Goal: Task Accomplishment & Management: Complete application form

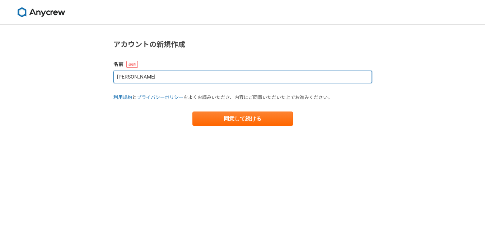
drag, startPoint x: 176, startPoint y: 75, endPoint x: 72, endPoint y: 75, distance: 104.1
click at [72, 75] on div "アカウントの新規作成 名前 yanguang li 利用規約 と プライバシーポリシー をよくお読みいただき、内容にご同意いただいた上でお進みください。 同意…" at bounding box center [242, 126] width 485 height 202
type input "[PERSON_NAME]"
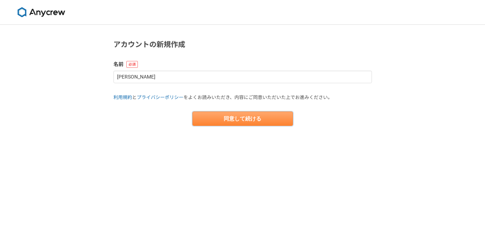
click at [233, 116] on button "同意して続ける" at bounding box center [242, 119] width 101 height 14
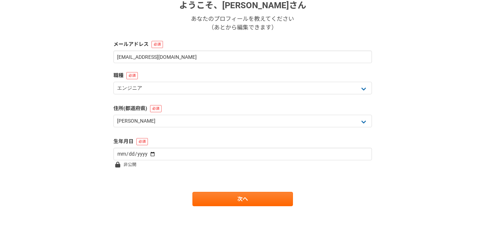
scroll to position [131, 0]
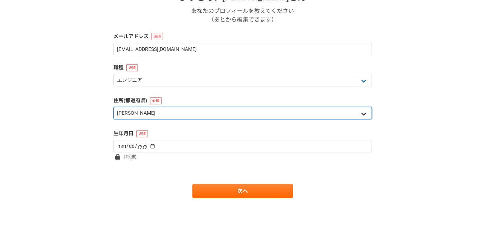
click at [178, 113] on select "北海道 [GEOGRAPHIC_DATA] [GEOGRAPHIC_DATA] [PERSON_NAME][GEOGRAPHIC_DATA] [PERSON_…" at bounding box center [242, 113] width 258 height 13
select select "14"
click at [113, 107] on select "北海道 [GEOGRAPHIC_DATA] [GEOGRAPHIC_DATA] [PERSON_NAME][GEOGRAPHIC_DATA] [PERSON_…" at bounding box center [242, 113] width 258 height 13
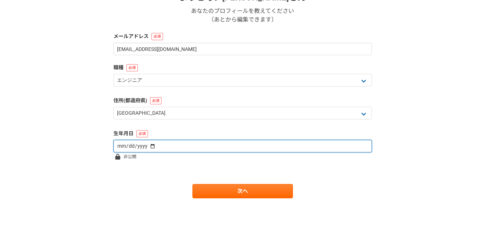
click at [181, 147] on input "date" at bounding box center [242, 146] width 258 height 13
type input "[DATE]"
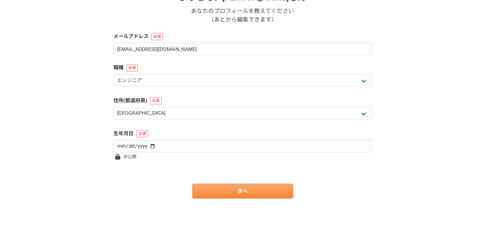
click at [235, 190] on link "次へ" at bounding box center [242, 191] width 101 height 14
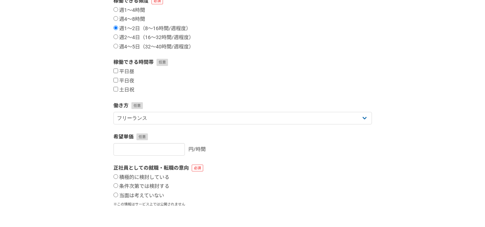
scroll to position [0, 0]
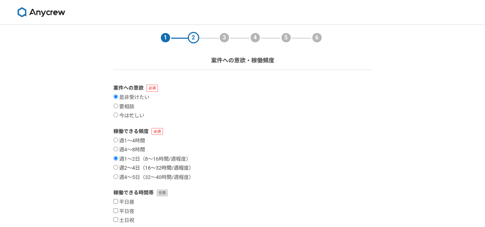
click at [146, 167] on label "週2〜4日（16〜32時間/週程度）" at bounding box center [153, 168] width 80 height 6
click at [118, 167] on input "週2〜4日（16〜32時間/週程度）" at bounding box center [115, 167] width 5 height 5
radio input "true"
click at [141, 177] on label "週4〜5日（32〜40時間/週程度）" at bounding box center [153, 177] width 80 height 6
click at [118, 177] on input "週4〜5日（32〜40時間/週程度）" at bounding box center [115, 176] width 5 height 5
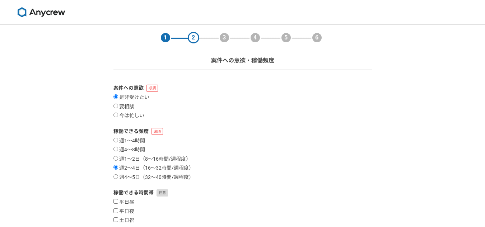
radio input "true"
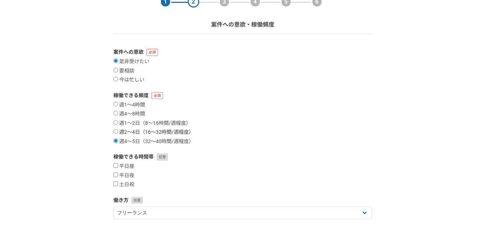
click at [174, 133] on label "週2〜4日（16〜32時間/週程度）" at bounding box center [153, 132] width 80 height 6
click at [118, 133] on input "週2〜4日（16〜32時間/週程度）" at bounding box center [115, 131] width 5 height 5
radio input "true"
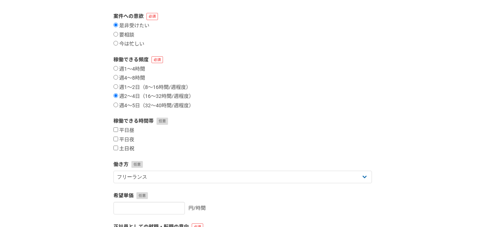
click at [129, 148] on label "土日祝" at bounding box center [123, 149] width 21 height 6
click at [118, 148] on input "土日祝" at bounding box center [115, 148] width 5 height 5
checkbox input "true"
click at [129, 139] on label "平日夜" at bounding box center [123, 140] width 21 height 6
click at [118, 139] on input "平日夜" at bounding box center [115, 139] width 5 height 5
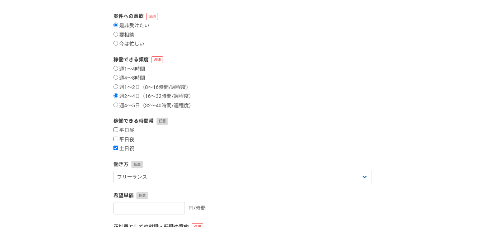
checkbox input "true"
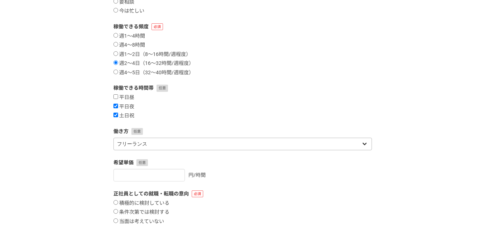
scroll to position [69, 0]
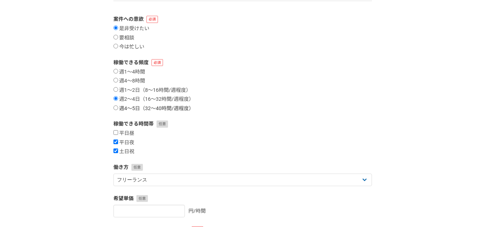
click at [154, 109] on label "週4〜5日（32〜40時間/週程度）" at bounding box center [153, 109] width 80 height 6
click at [118, 109] on input "週4〜5日（32〜40時間/週程度）" at bounding box center [115, 108] width 5 height 5
radio input "true"
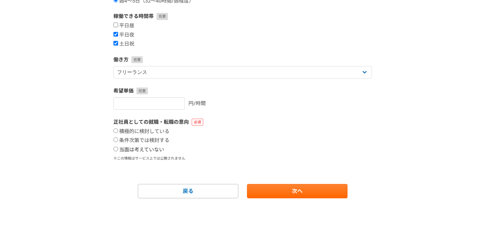
click at [153, 149] on label "当面は考えていない" at bounding box center [138, 150] width 51 height 6
click at [118, 149] on input "当面は考えていない" at bounding box center [115, 149] width 5 height 5
radio input "true"
click at [168, 106] on input "number" at bounding box center [148, 103] width 71 height 13
click at [276, 127] on div "正社員としての就職・転職の意向 積極的に検討している 条件次第では検討する 当面は考えていない ※この情報はサービス上では公開されません" at bounding box center [242, 139] width 258 height 43
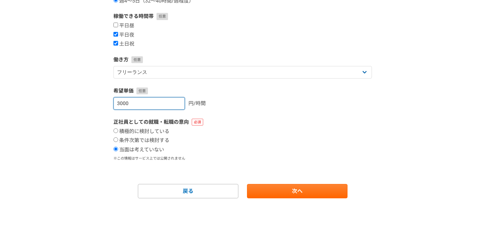
drag, startPoint x: 130, startPoint y: 103, endPoint x: 79, endPoint y: 100, distance: 51.1
click at [82, 100] on div "1 2 3 4 5 6 案件への意欲・稼働頻度 案件への意欲 是非受けたい 要相談 今は忙しい 稼働できる頻度 週1〜4時間 週4〜8時間 週1〜2日（8〜1…" at bounding box center [242, 37] width 485 height 379
click at [256, 107] on div "2500 円/時間" at bounding box center [242, 103] width 258 height 13
drag, startPoint x: 263, startPoint y: 188, endPoint x: 154, endPoint y: 134, distance: 122.7
click at [154, 135] on form "案件への意欲 是非受けたい 要相談 今は忙しい 稼働できる頻度 週1〜4時間 週4〜8時間 週1〜2日（8〜16時間/週程度） 週2〜4日（16〜32時間/週…" at bounding box center [242, 53] width 258 height 291
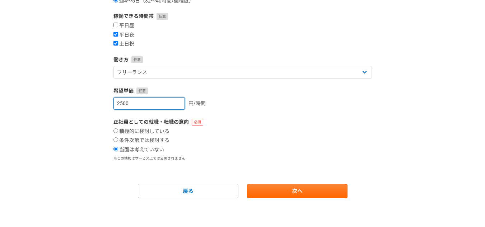
drag, startPoint x: 121, startPoint y: 106, endPoint x: 153, endPoint y: 108, distance: 32.8
click at [153, 108] on input "2500" at bounding box center [148, 103] width 71 height 13
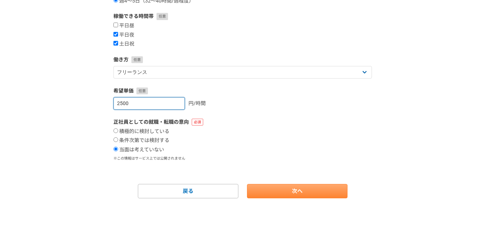
type input "[DATE]"
click at [281, 186] on link "次へ" at bounding box center [297, 191] width 101 height 14
select select
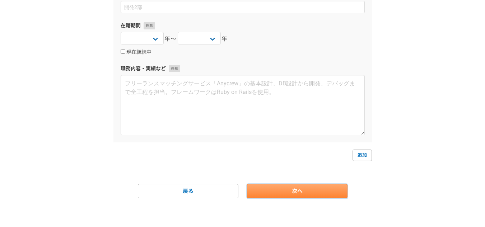
scroll to position [0, 0]
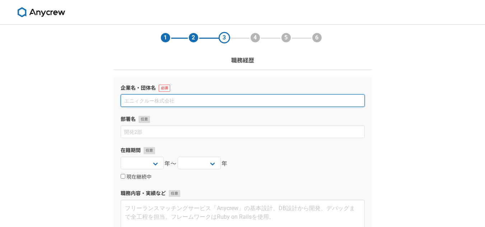
click at [196, 101] on input at bounding box center [243, 100] width 244 height 13
click at [162, 97] on input at bounding box center [243, 100] width 244 height 13
paste input "株式会社システムアルテ"
type input "株式会社システムアルテ"
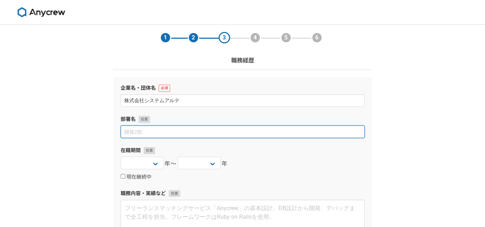
click at [158, 129] on input at bounding box center [243, 132] width 244 height 13
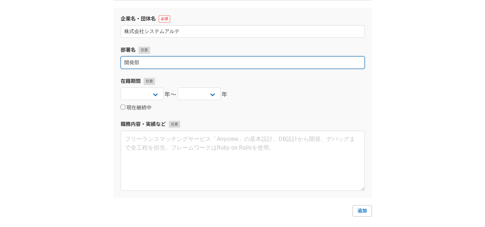
scroll to position [72, 0]
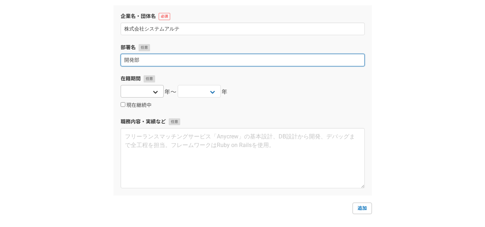
type input "開発部"
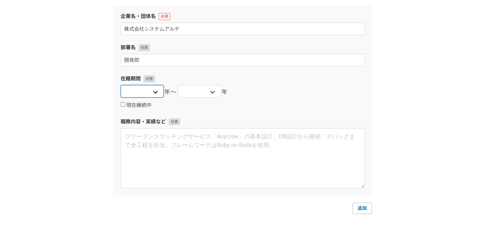
click at [153, 96] on select "[DATE] [DATE] [DATE] [DATE] [DATE] [DATE] [DATE] [DATE] [DATE] [DATE] [DATE] [D…" at bounding box center [142, 91] width 43 height 13
select select "[DATE]"
click at [121, 85] on select "[DATE] [DATE] [DATE] [DATE] [DATE] [DATE] [DATE] [DATE] [DATE] [DATE] [DATE] [D…" at bounding box center [142, 91] width 43 height 13
click at [204, 88] on select "[DATE] [DATE] [DATE] [DATE] [DATE] [DATE] [DATE] [DATE] [DATE] [DATE] [DATE] [D…" at bounding box center [199, 91] width 43 height 13
select select "[DATE]"
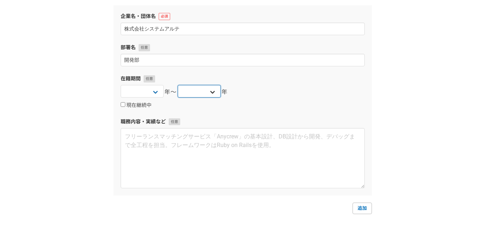
click at [178, 85] on select "[DATE] [DATE] [DATE] [DATE] [DATE] [DATE] [DATE] [DATE] [DATE] [DATE] [DATE] [D…" at bounding box center [199, 91] width 43 height 13
click at [277, 109] on div "現在継続中" at bounding box center [243, 105] width 244 height 9
drag, startPoint x: 121, startPoint y: 120, endPoint x: 157, endPoint y: 122, distance: 36.0
click at [157, 122] on label "職務内容・実績など" at bounding box center [243, 122] width 244 height 8
copy label "職務内容・実績"
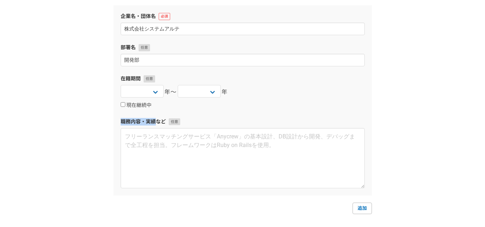
drag, startPoint x: 139, startPoint y: 122, endPoint x: 146, endPoint y: 122, distance: 7.5
click at [139, 122] on label "職務内容・実績など" at bounding box center [243, 122] width 244 height 8
click at [159, 121] on label "職務内容・実績など" at bounding box center [243, 122] width 244 height 8
drag, startPoint x: 156, startPoint y: 123, endPoint x: 117, endPoint y: 123, distance: 38.8
click at [117, 123] on div "企業名・団体名 株式会社システムアルテ 部署名 開発部 在籍期間 [DATE] [DATE] [DATE] [DATE] [DATE] [DATE] [DAT…" at bounding box center [242, 100] width 258 height 190
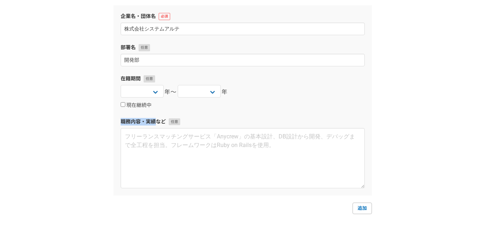
copy label "職務内容・実績"
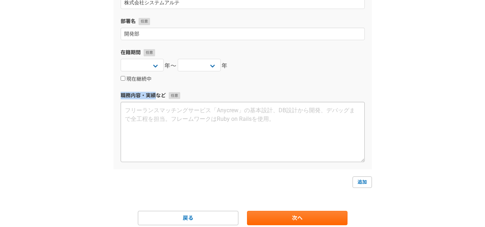
scroll to position [125, 0]
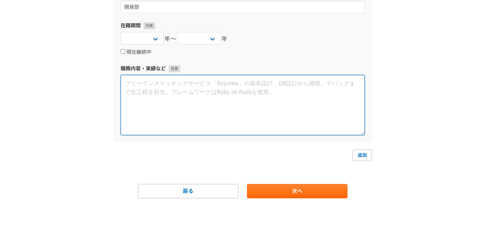
click at [226, 88] on textarea at bounding box center [243, 105] width 244 height 60
paste textarea "株式会社システムアルテでは、約9年間にわたり、多様な業界（環境省、内閣府、児童育成、郵便、金融、インフラなど）でのアプリケーション開発、インフラ構築、保守運用…"
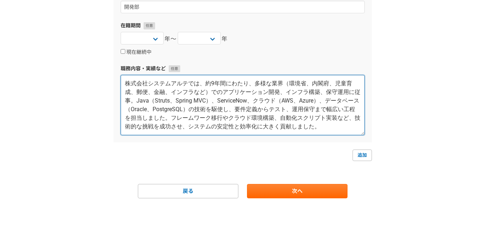
type textarea "株式会社システムアルテでは、約9年間にわたり、多様な業界（環境省、内閣府、児童育成、郵便、金融、インフラなど）でのアプリケーション開発、インフラ構築、保守運用…"
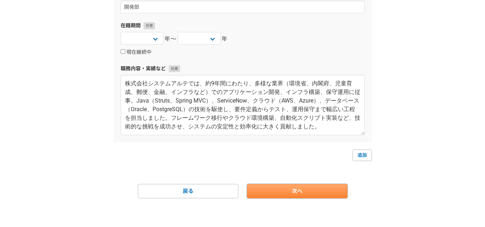
click at [300, 188] on link "次へ" at bounding box center [297, 191] width 101 height 14
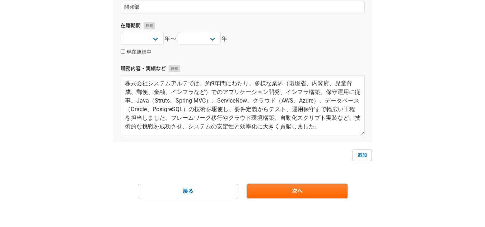
scroll to position [0, 0]
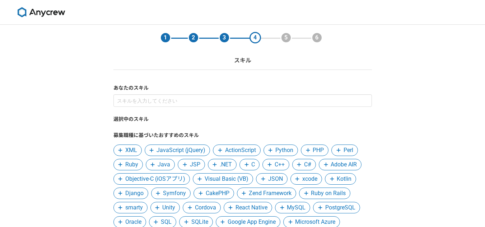
click at [127, 150] on span "XML" at bounding box center [131, 150] width 12 height 9
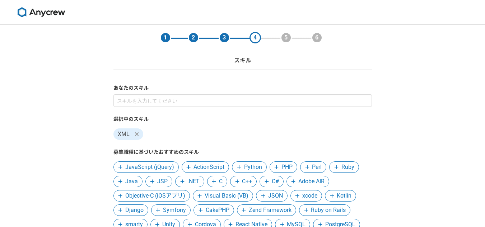
click at [153, 168] on span "JavaScript (jQuery)" at bounding box center [149, 167] width 49 height 9
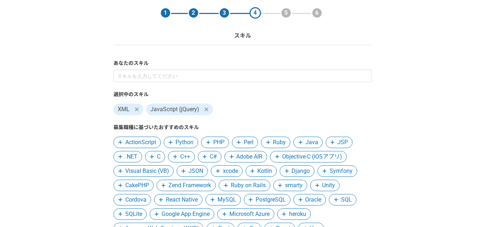
scroll to position [36, 0]
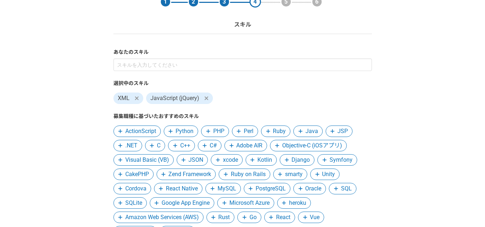
click at [185, 130] on span "Python" at bounding box center [185, 131] width 18 height 9
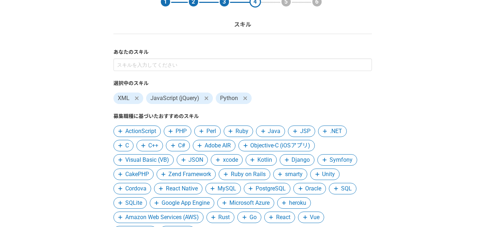
click at [186, 130] on span "PHP" at bounding box center [181, 131] width 11 height 9
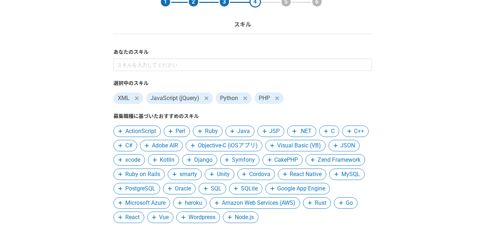
click at [215, 133] on span "Ruby" at bounding box center [211, 131] width 13 height 9
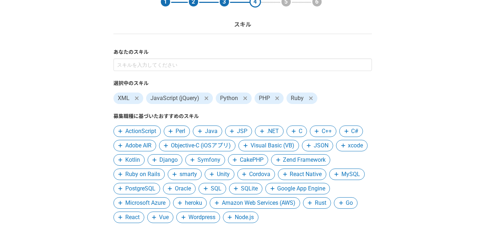
click at [211, 129] on span "Java" at bounding box center [211, 131] width 13 height 9
click at [214, 129] on span "JSP" at bounding box center [210, 131] width 10 height 9
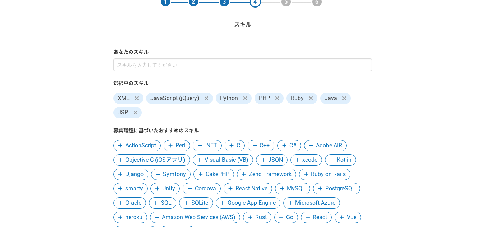
scroll to position [72, 0]
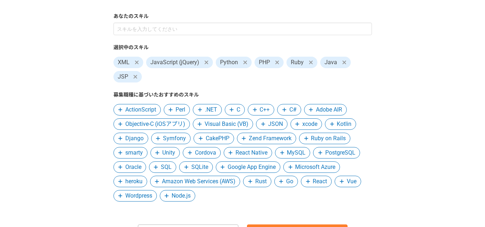
click at [272, 125] on span "JSON" at bounding box center [275, 124] width 15 height 9
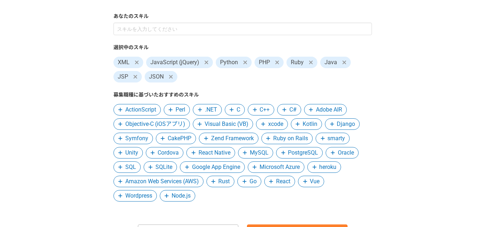
click at [259, 153] on span "MySQL" at bounding box center [259, 153] width 19 height 9
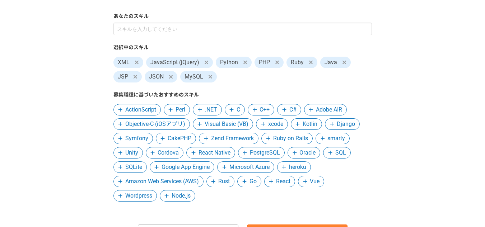
click at [265, 153] on span "PostgreSQL" at bounding box center [265, 153] width 30 height 9
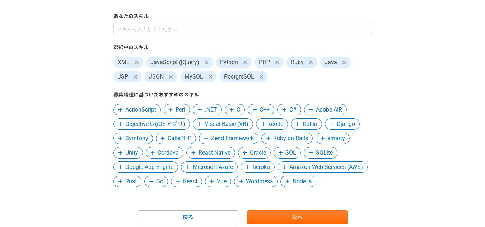
click at [258, 152] on span "Oracle" at bounding box center [258, 153] width 16 height 9
click at [284, 151] on span "SQLite" at bounding box center [288, 153] width 17 height 9
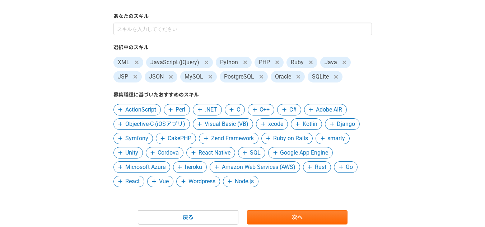
click at [157, 169] on span "Microsoft Azure" at bounding box center [145, 167] width 40 height 9
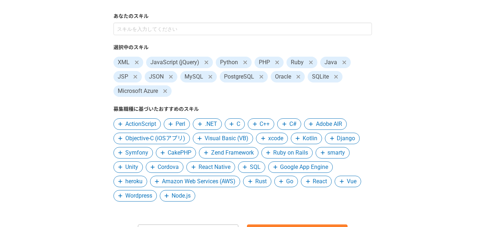
click at [213, 182] on span "Amazon Web Services (AWS)" at bounding box center [199, 181] width 74 height 9
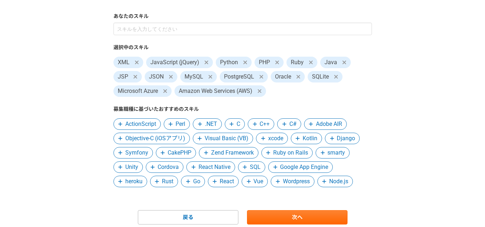
click at [257, 183] on span "Vue" at bounding box center [258, 181] width 10 height 9
click at [224, 181] on span "React" at bounding box center [227, 181] width 14 height 9
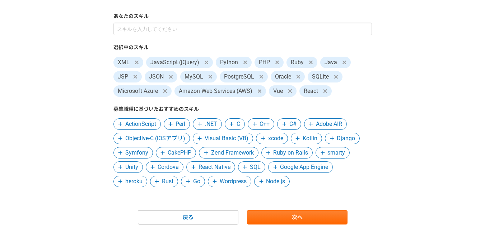
click at [276, 183] on span "Node.js" at bounding box center [275, 181] width 19 height 9
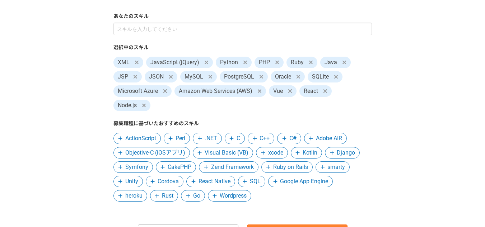
scroll to position [112, 0]
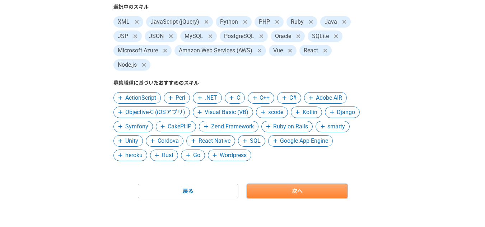
click at [282, 195] on link "次へ" at bounding box center [297, 191] width 101 height 14
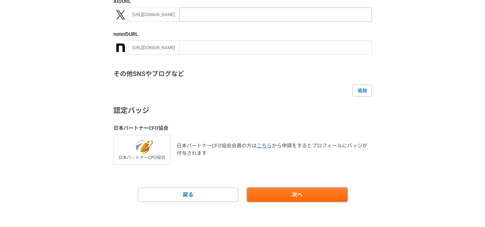
scroll to position [168, 0]
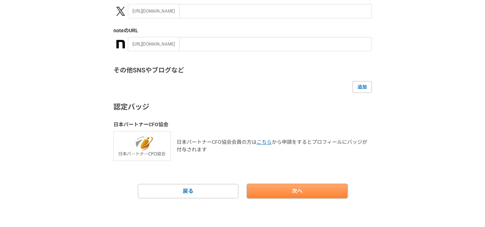
click at [276, 184] on link "次へ" at bounding box center [297, 191] width 101 height 14
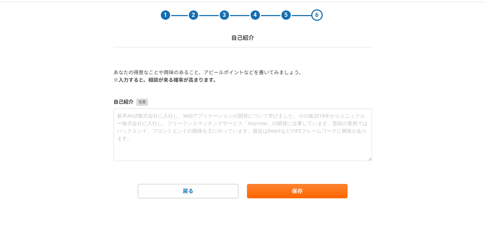
scroll to position [0, 0]
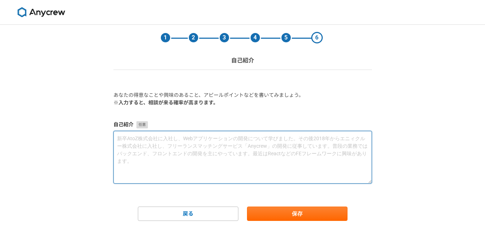
click at [191, 161] on textarea at bounding box center [242, 157] width 258 height 53
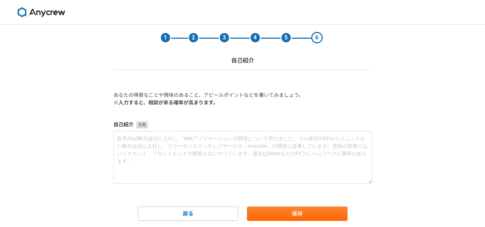
click at [75, 153] on div "1 2 3 4 5 6 自己紹介 あなたの得意なことや興味のあること、アピールポイントなどを書いてみましょう。 ※入力すると、相談が来る確率が高まります。 自…" at bounding box center [242, 137] width 485 height 225
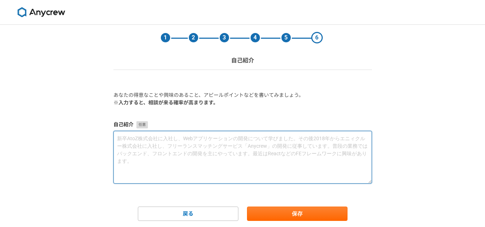
click at [151, 151] on textarea at bounding box center [242, 157] width 258 height 53
paste textarea "loremipsum。dolorsitametco、 adipis、e15seddoEiusmodtemporincididuntutlab。 etDolor…"
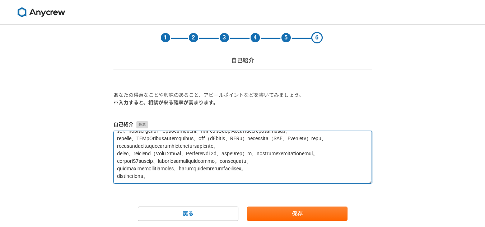
scroll to position [196, 0]
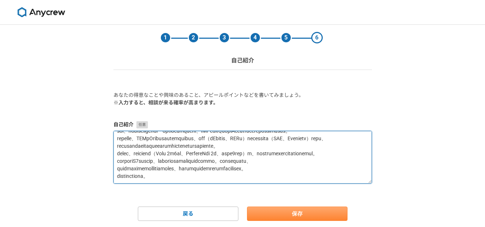
type textarea "loremipsum。dolorsitametco、 adipis、e15seddoEiusmodtemporincididuntutlab。 etDolor…"
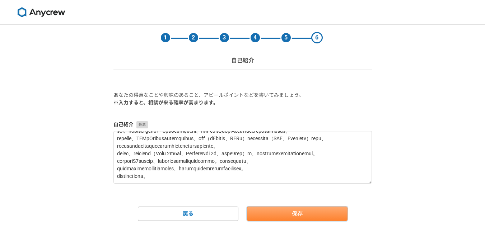
click at [286, 217] on button "保存" at bounding box center [297, 214] width 101 height 14
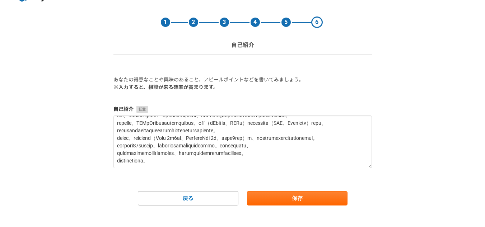
scroll to position [23, 0]
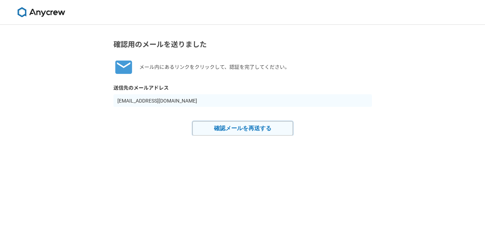
click at [232, 129] on button "確認メールを再送する" at bounding box center [242, 128] width 101 height 14
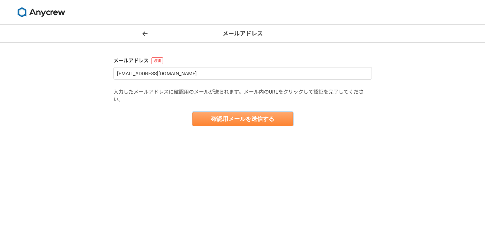
click at [238, 121] on button "確認用メールを送信する" at bounding box center [242, 119] width 101 height 14
click at [49, 9] on img at bounding box center [41, 12] width 54 height 10
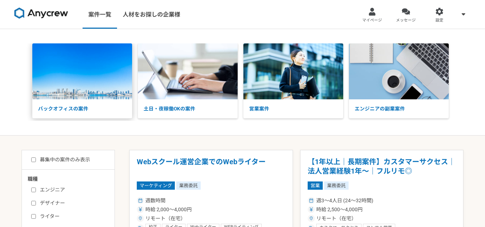
click at [82, 76] on img at bounding box center [82, 71] width 100 height 56
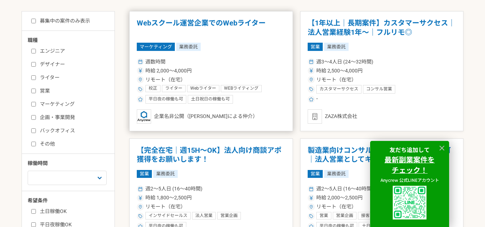
scroll to position [179, 0]
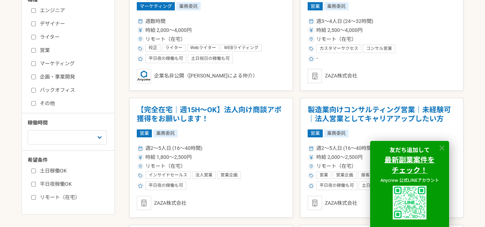
click at [443, 150] on icon at bounding box center [442, 148] width 8 height 8
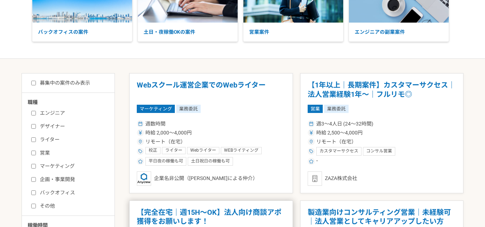
scroll to position [0, 0]
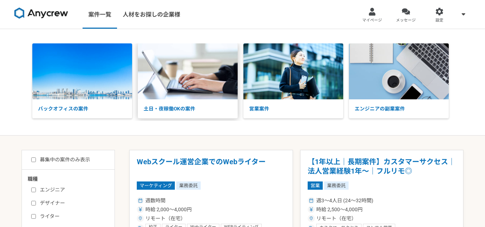
click at [190, 110] on p "土日・夜稼働OKの案件" at bounding box center [188, 108] width 100 height 19
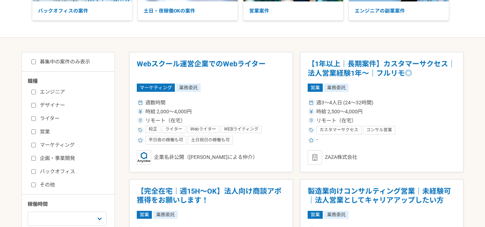
scroll to position [144, 0]
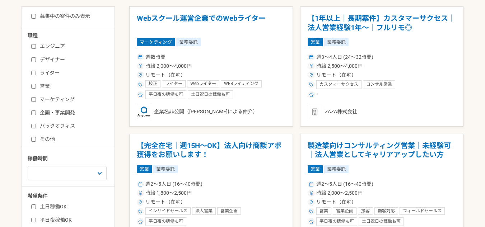
click at [59, 46] on label "エンジニア" at bounding box center [72, 47] width 83 height 8
click at [36, 46] on input "エンジニア" at bounding box center [33, 46] width 5 height 5
checkbox input "true"
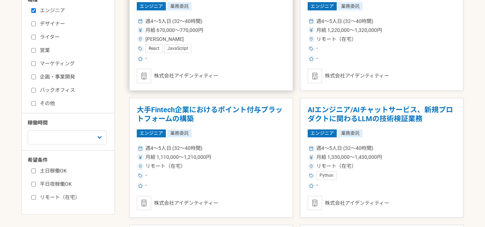
scroll to position [287, 0]
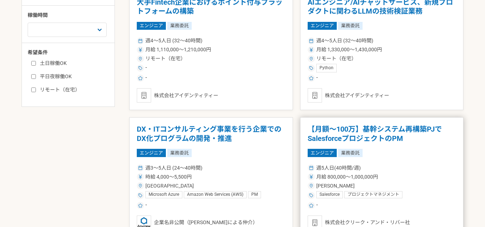
click at [352, 128] on h1 "【月額～100万】基幹システム再構築PJでSalesforceプロジェクトのPM" at bounding box center [382, 134] width 149 height 18
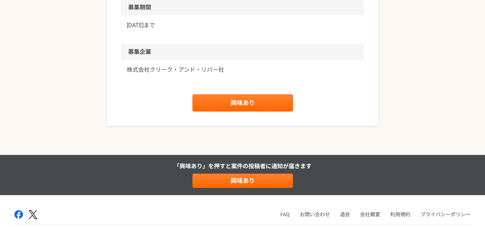
scroll to position [862, 0]
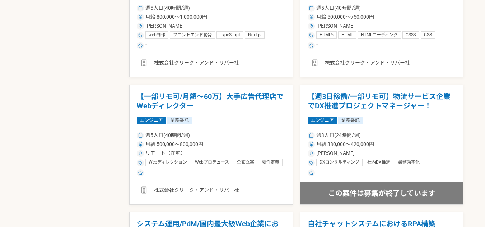
scroll to position [682, 0]
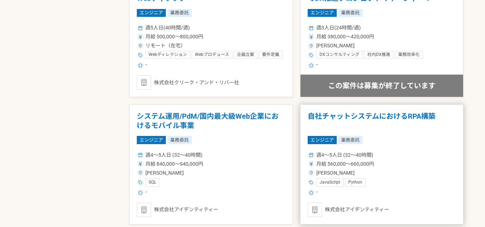
click at [404, 118] on h1 "自社チャットシステムにおけるRPA構築" at bounding box center [382, 121] width 149 height 18
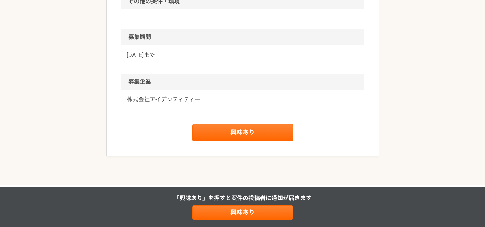
scroll to position [610, 0]
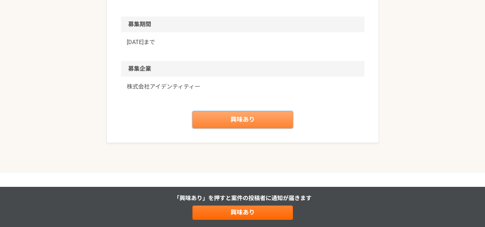
click at [265, 129] on link "興味あり" at bounding box center [242, 119] width 101 height 17
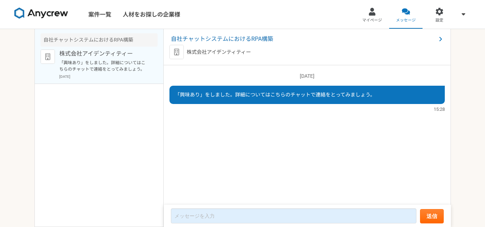
click at [299, 97] on span "「興味あり」をしました。詳細についてはこちらのチャットで連絡をとってみましょう。" at bounding box center [275, 95] width 200 height 6
click at [110, 69] on p "「興味あり」をしました。詳細についてはこちらのチャットで連絡をとってみましょう。" at bounding box center [103, 66] width 89 height 13
click at [372, 15] on div at bounding box center [372, 12] width 8 height 8
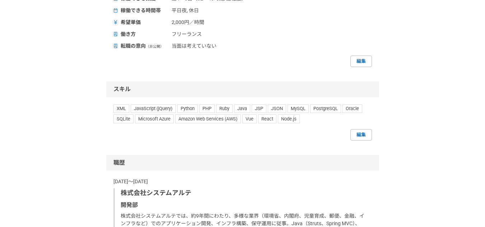
scroll to position [467, 0]
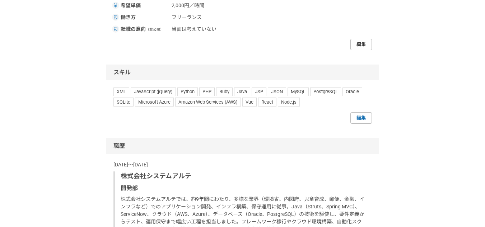
click at [359, 50] on link "編集" at bounding box center [361, 44] width 22 height 11
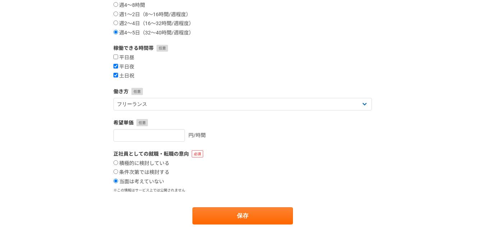
scroll to position [144, 0]
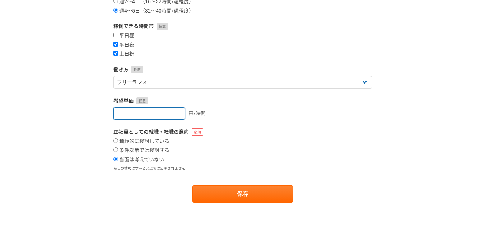
click at [122, 115] on input "[DATE]" at bounding box center [148, 113] width 71 height 13
type input "2500"
click at [125, 35] on label "平日昼" at bounding box center [123, 36] width 21 height 6
click at [118, 35] on input "平日昼" at bounding box center [115, 35] width 5 height 5
checkbox input "true"
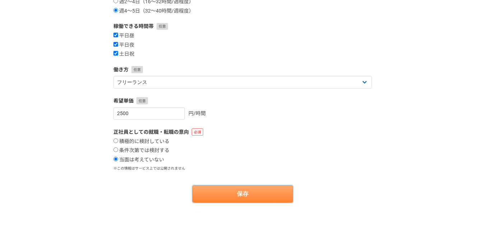
click at [246, 195] on button "保存" at bounding box center [242, 194] width 101 height 17
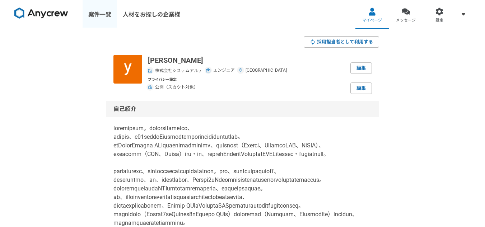
click at [101, 15] on link "案件一覧" at bounding box center [100, 14] width 34 height 29
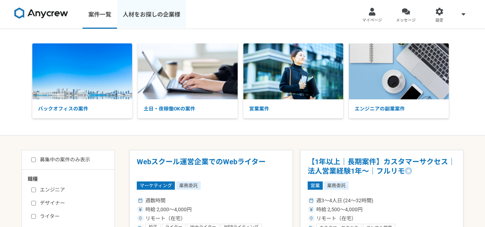
click at [158, 18] on link "人材をお探しの企業様" at bounding box center [151, 14] width 69 height 29
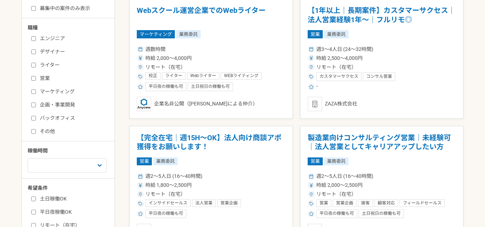
scroll to position [144, 0]
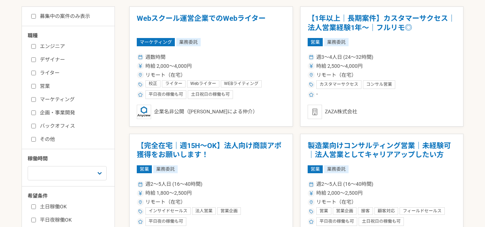
click at [53, 47] on label "エンジニア" at bounding box center [72, 47] width 83 height 8
click at [36, 47] on input "エンジニア" at bounding box center [33, 46] width 5 height 5
checkbox input "true"
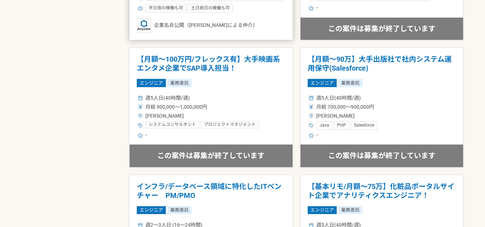
scroll to position [1113, 0]
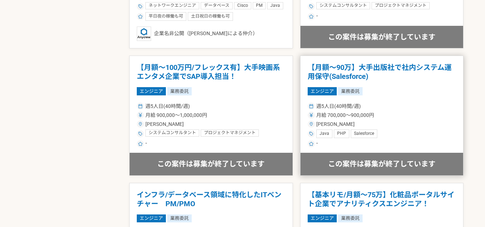
click at [344, 72] on h1 "【月額～90万】大手出版社で社内システム運用保守(Salesforce)" at bounding box center [382, 72] width 149 height 18
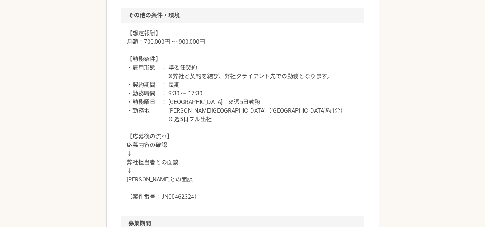
scroll to position [754, 0]
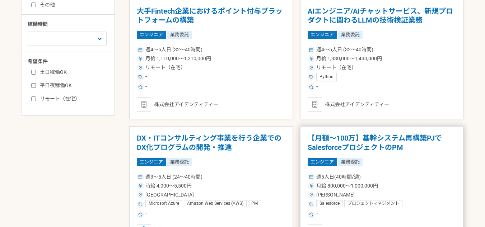
scroll to position [215, 0]
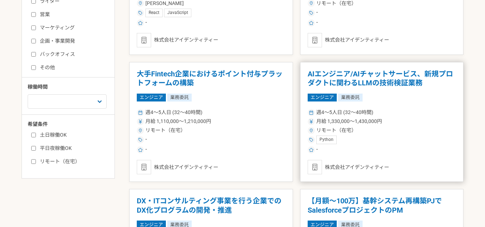
click at [387, 81] on h1 "AIエンジニア/AIチャットサービス、新規プロダクトに関わるLLMの技術検証業務" at bounding box center [382, 79] width 149 height 18
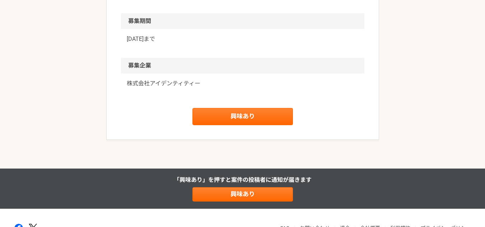
scroll to position [561, 0]
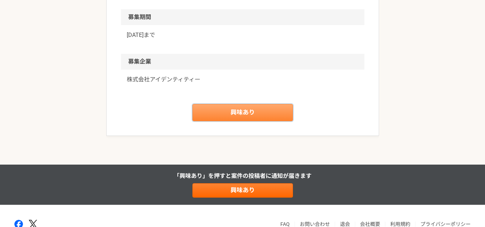
click at [279, 113] on link "興味あり" at bounding box center [242, 112] width 101 height 17
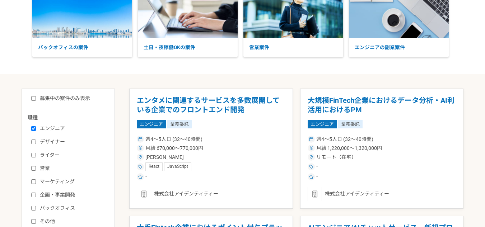
scroll to position [52, 0]
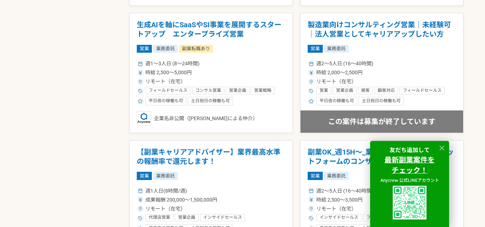
scroll to position [718, 0]
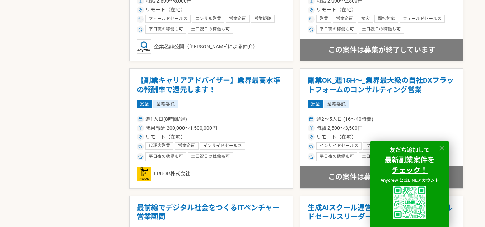
click at [440, 148] on div at bounding box center [442, 148] width 11 height 11
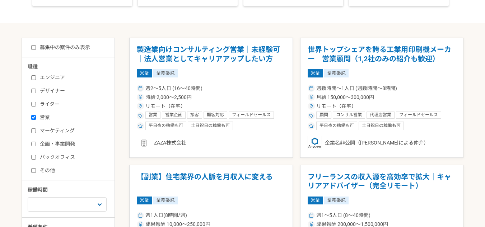
scroll to position [108, 0]
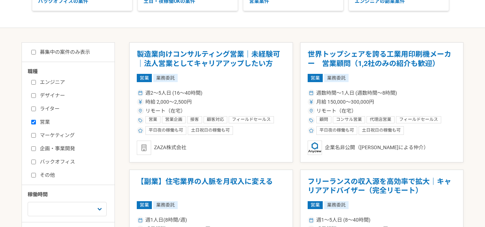
click at [36, 124] on input "営業" at bounding box center [33, 122] width 5 height 5
checkbox input "false"
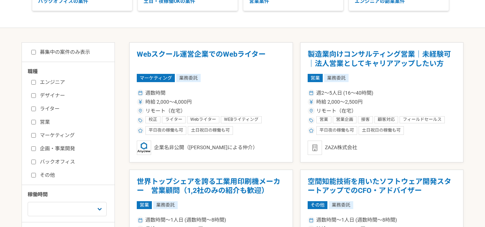
click at [61, 83] on label "エンジニア" at bounding box center [72, 83] width 83 height 8
click at [36, 83] on input "エンジニア" at bounding box center [33, 82] width 5 height 5
checkbox input "true"
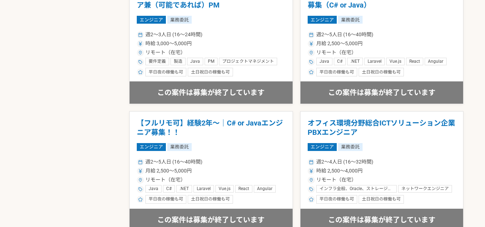
scroll to position [610, 0]
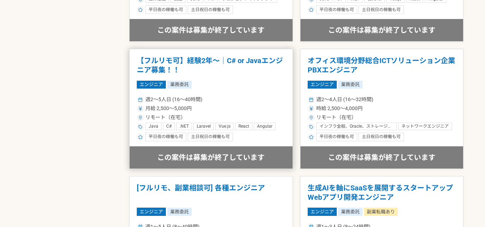
click at [238, 56] on h1 "【フルリモ可】経験2年〜｜C# or Javaエンジニア募集！！" at bounding box center [211, 65] width 149 height 18
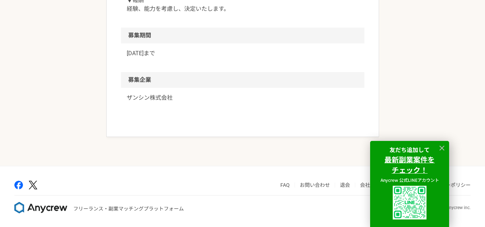
scroll to position [785, 0]
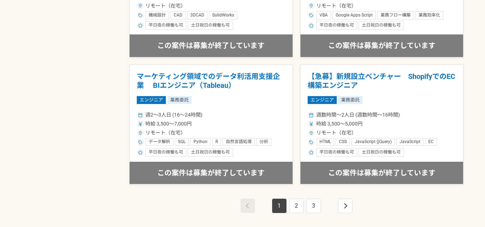
scroll to position [1308, 0]
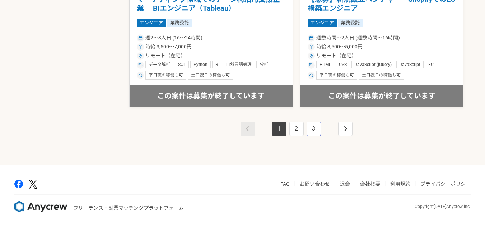
click at [310, 126] on link "3" at bounding box center [314, 129] width 14 height 14
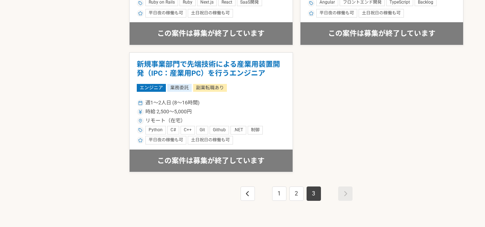
scroll to position [927, 0]
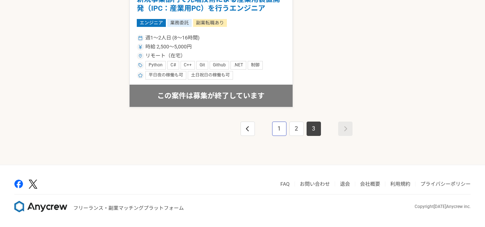
click at [286, 129] on link "1" at bounding box center [279, 129] width 14 height 14
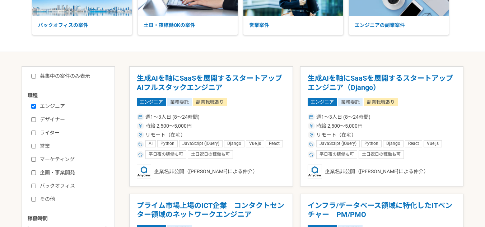
scroll to position [108, 0]
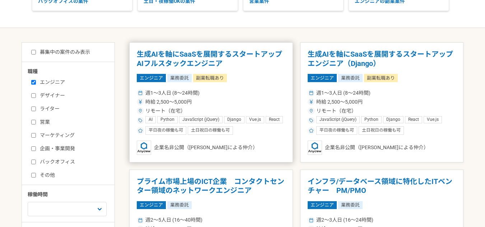
click at [229, 59] on h1 "生成AIを軸にSaaSを展開するスタートアップ　AIフルスタックエンジニア" at bounding box center [211, 59] width 149 height 18
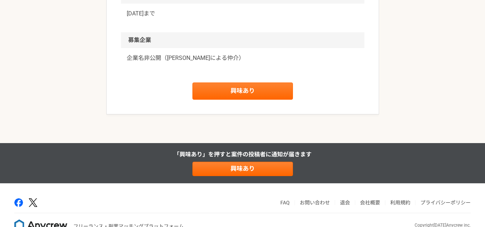
scroll to position [1077, 0]
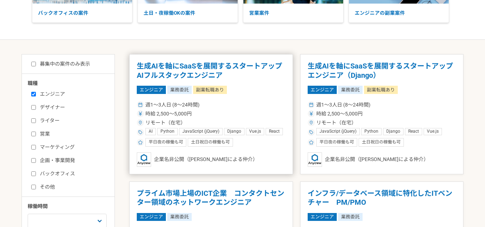
scroll to position [108, 0]
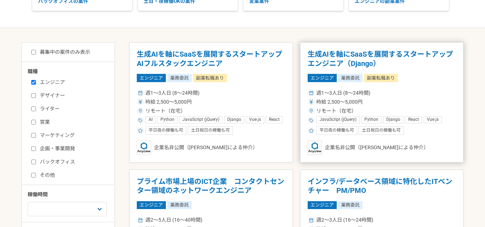
click at [333, 58] on h1 "生成AIを軸にSaaSを展開するスタートアップ　エンジニア（Django）" at bounding box center [382, 59] width 149 height 18
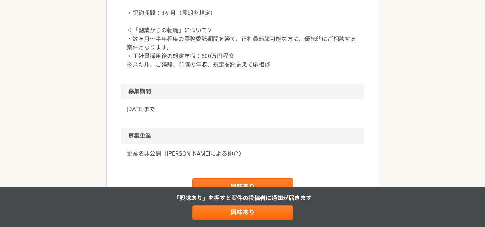
scroll to position [1104, 0]
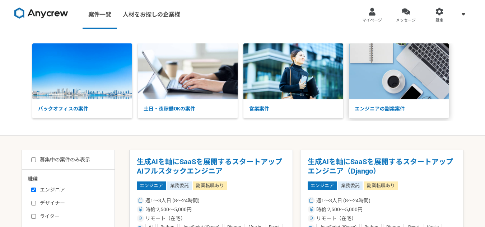
click at [376, 65] on img at bounding box center [399, 71] width 100 height 56
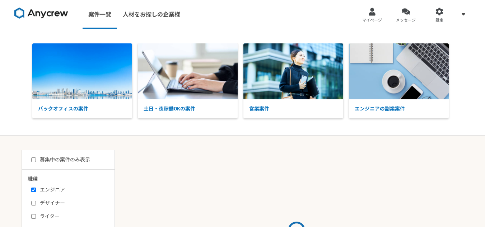
select select "3"
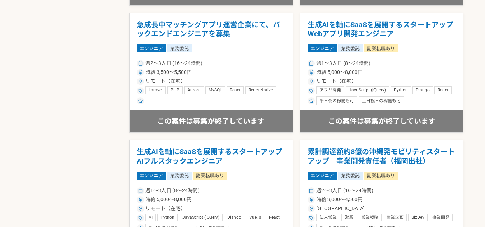
scroll to position [503, 0]
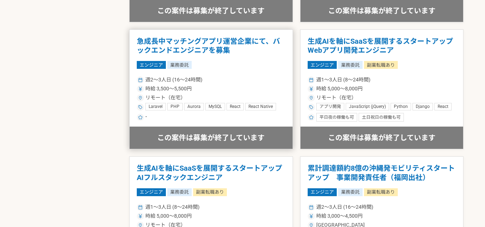
click at [249, 42] on h1 "急成長中マッチングアプリ運営企業にて、バックエンドエンジニアを募集" at bounding box center [211, 46] width 149 height 18
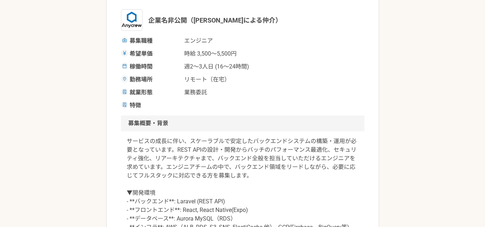
scroll to position [86, 0]
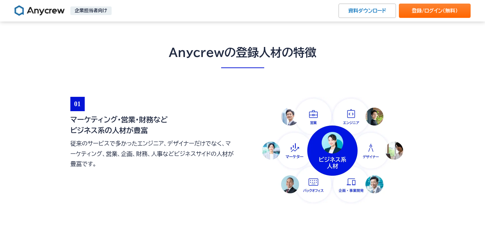
scroll to position [287, 0]
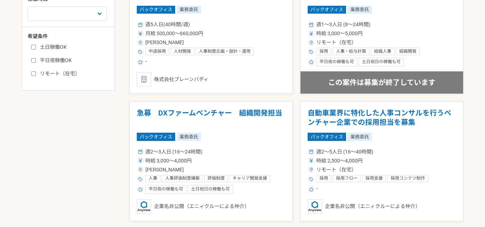
scroll to position [395, 0]
